Goal: Browse casually

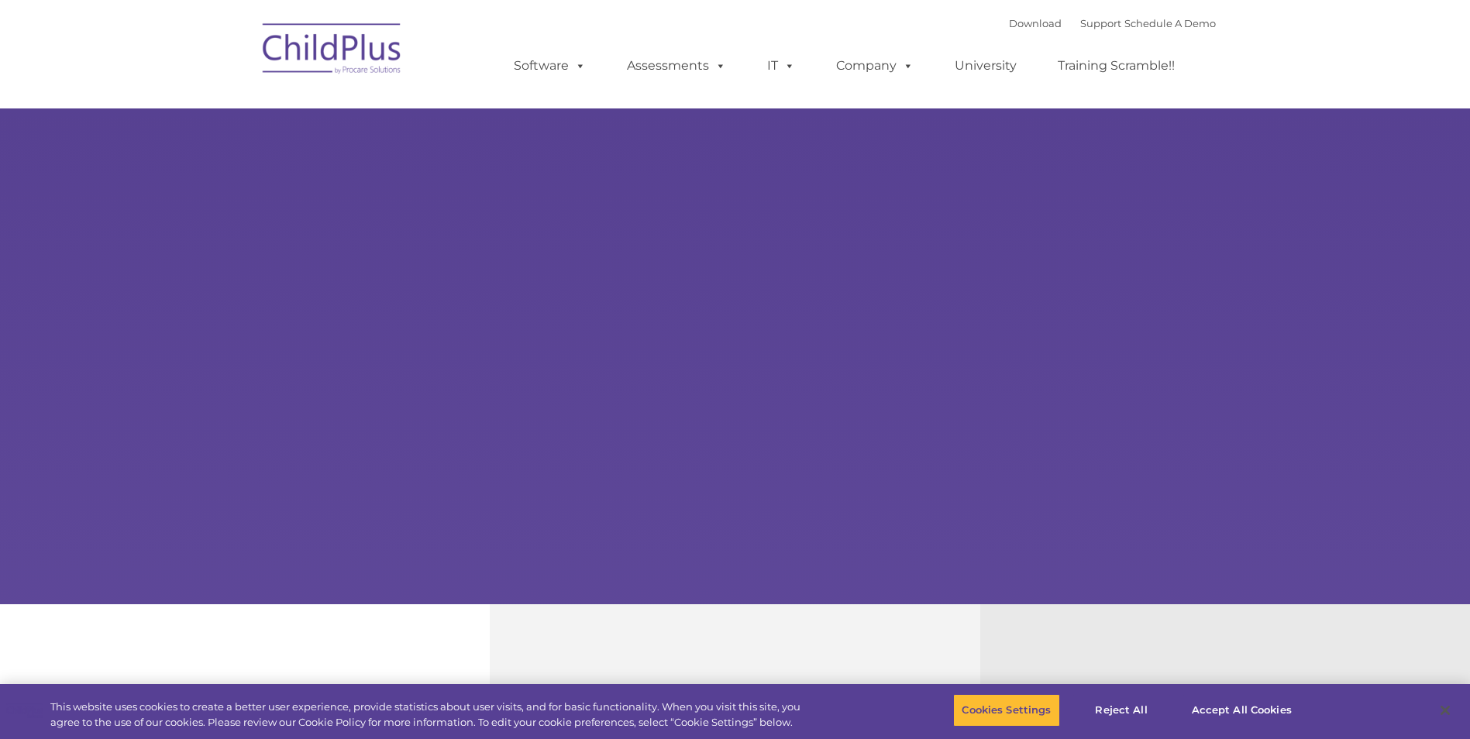
select select "MEDIUM"
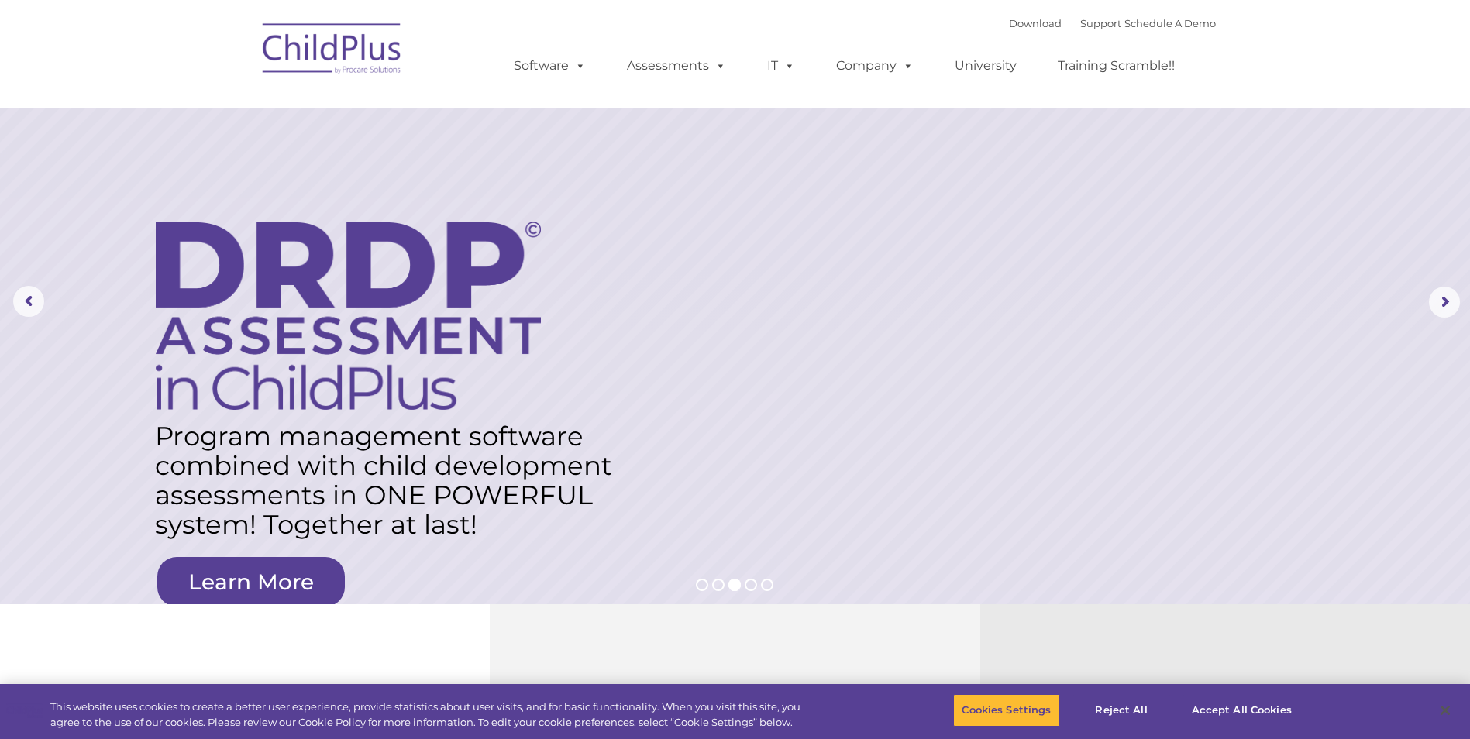
click at [334, 51] on img at bounding box center [332, 50] width 155 height 77
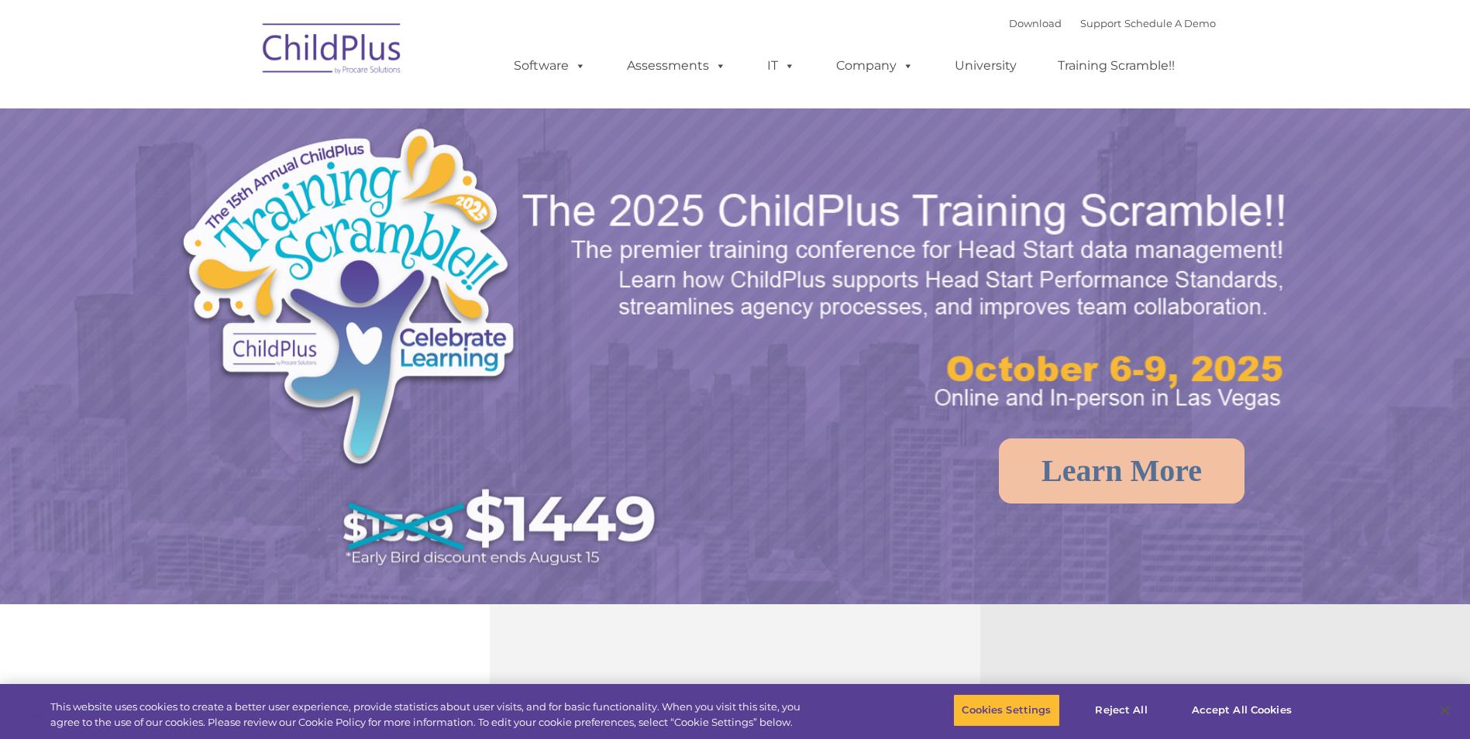
select select "MEDIUM"
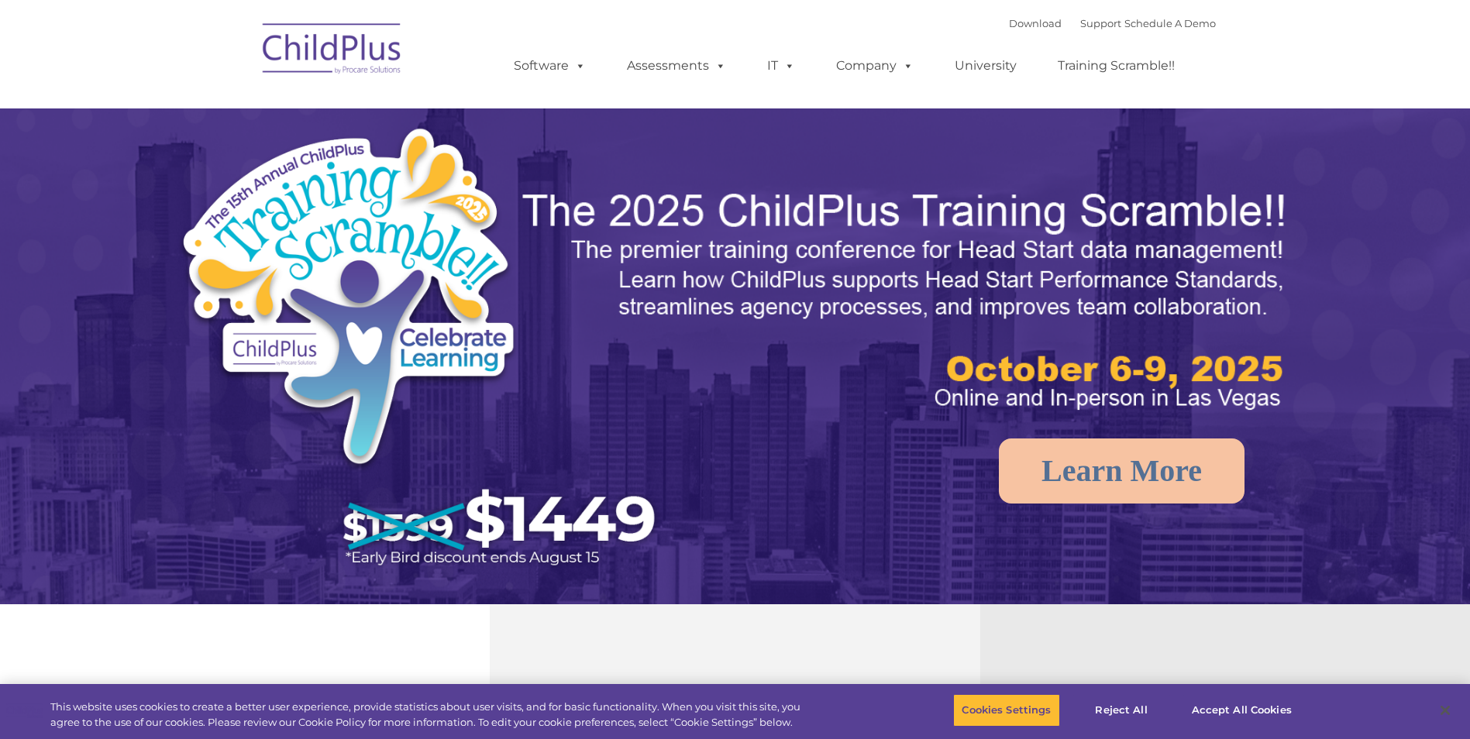
select select "MEDIUM"
click at [1446, 292] on rs-arrow at bounding box center [1444, 302] width 31 height 31
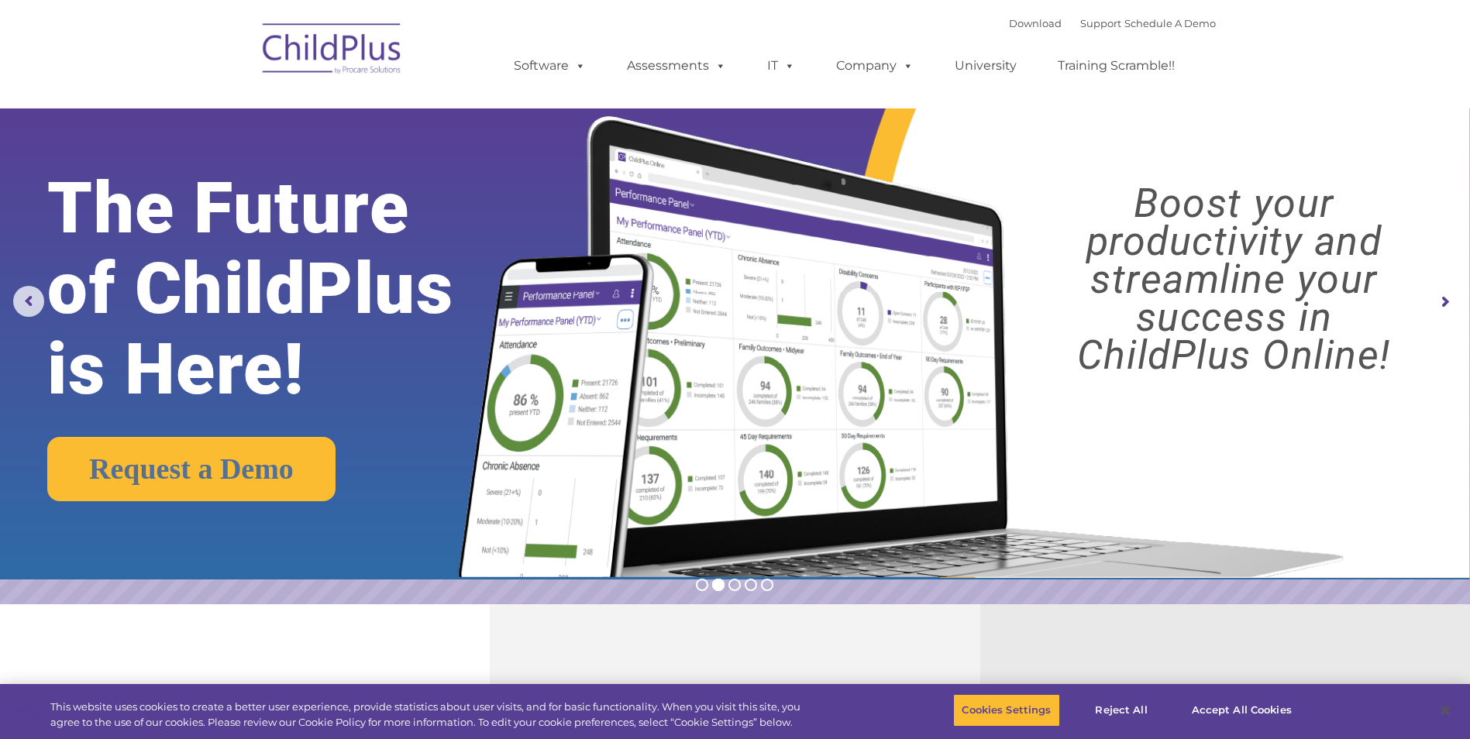
click at [1448, 299] on rs-arrow at bounding box center [1444, 302] width 31 height 31
